Goal: Find specific page/section: Find specific page/section

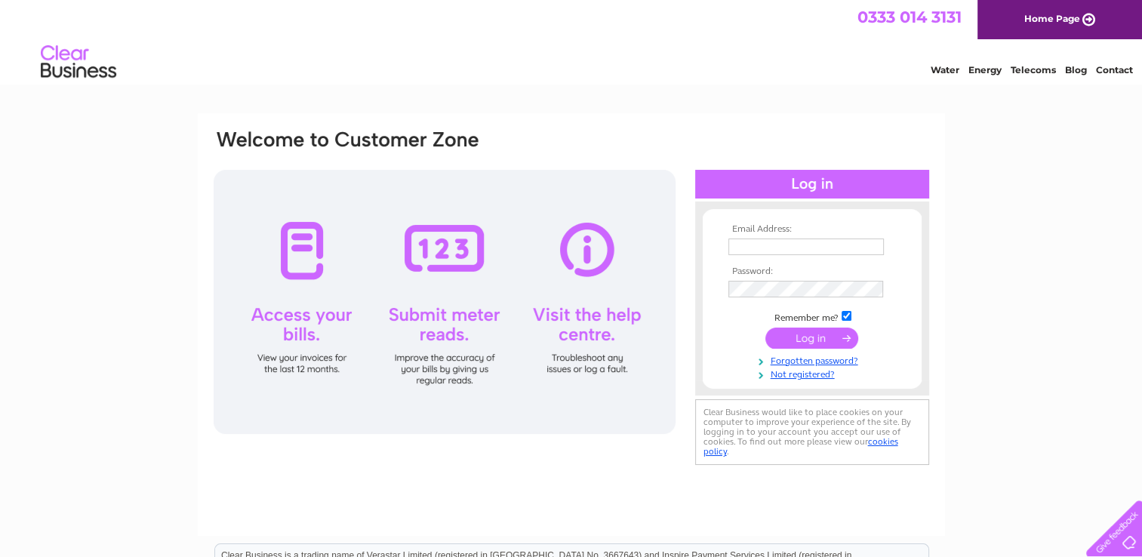
click at [790, 243] on input "text" at bounding box center [805, 246] width 155 height 17
type input "john.knowetop@gmail.com"
click at [765, 328] on input "submit" at bounding box center [811, 338] width 93 height 21
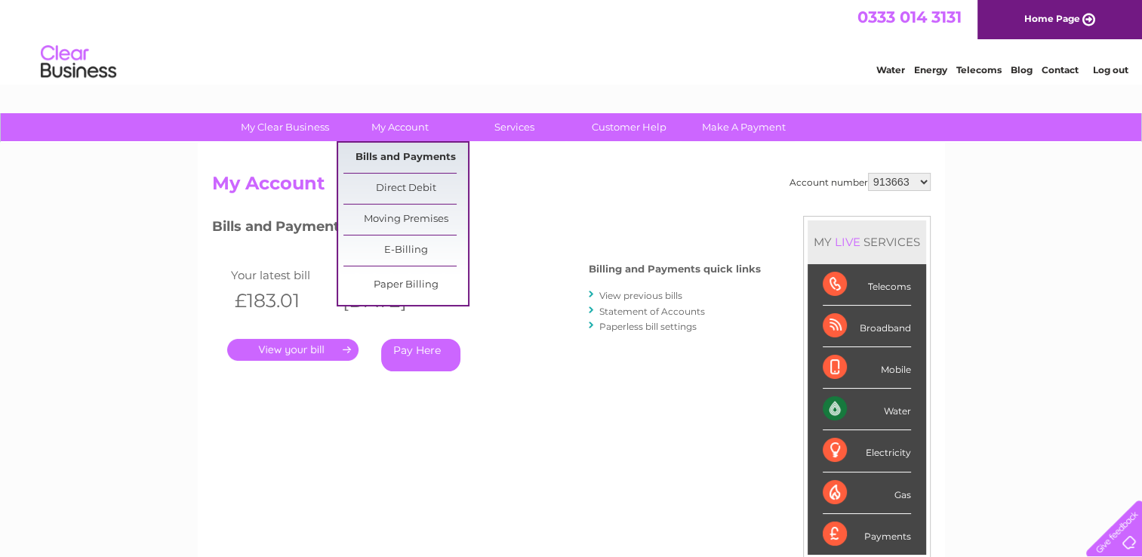
click at [415, 155] on link "Bills and Payments" at bounding box center [405, 158] width 125 height 30
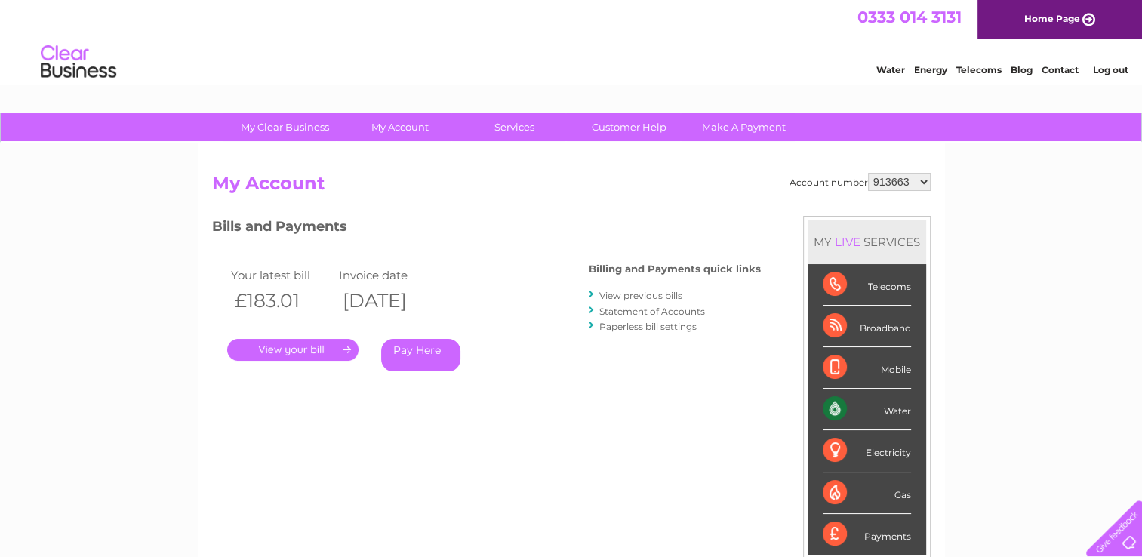
click at [893, 180] on select "913663 1087640" at bounding box center [899, 182] width 63 height 18
select select "1087640"
click at [868, 173] on select "913663 1087640" at bounding box center [899, 182] width 63 height 18
click at [649, 294] on link "View previous bills" at bounding box center [640, 295] width 83 height 11
